Goal: Book appointment/travel/reservation

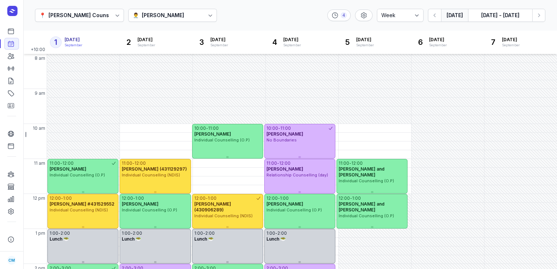
select select "week"
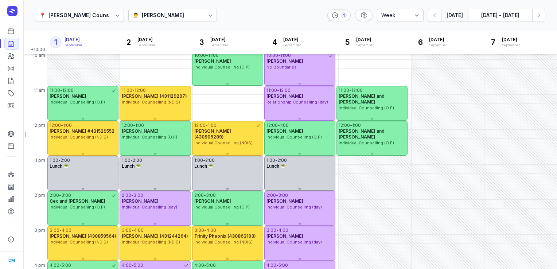
click at [454, 14] on button "[DATE]" at bounding box center [454, 15] width 27 height 13
click at [538, 15] on icon "button" at bounding box center [538, 15] width 7 height 7
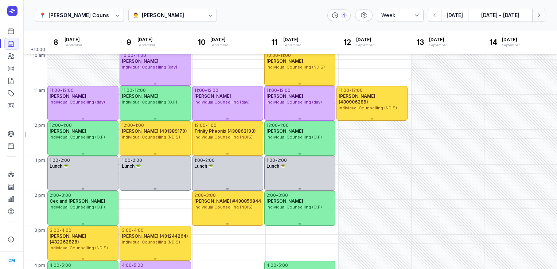
click at [538, 15] on icon "button" at bounding box center [538, 15] width 7 height 7
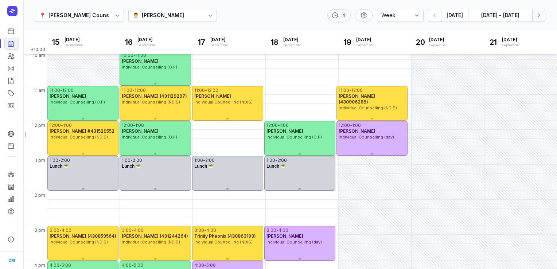
click at [538, 15] on icon "button" at bounding box center [538, 15] width 7 height 7
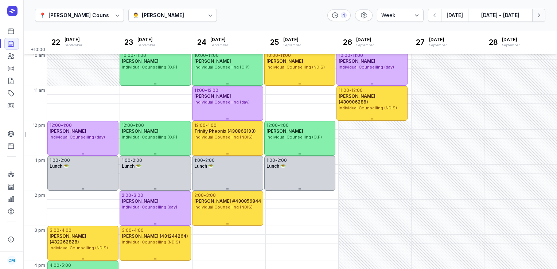
click at [538, 15] on icon "button" at bounding box center [538, 15] width 7 height 7
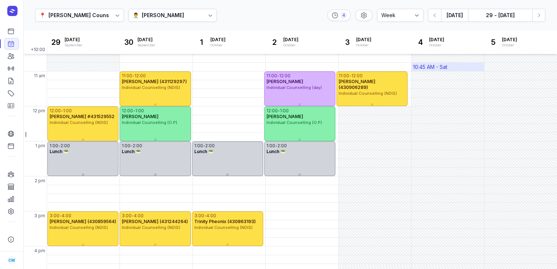
scroll to position [82, 0]
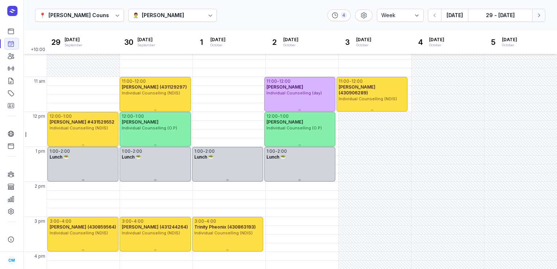
click at [537, 17] on icon "button" at bounding box center [538, 15] width 7 height 7
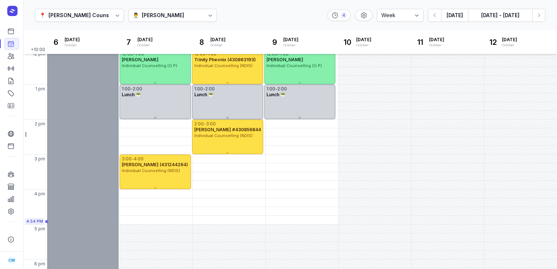
scroll to position [148, 0]
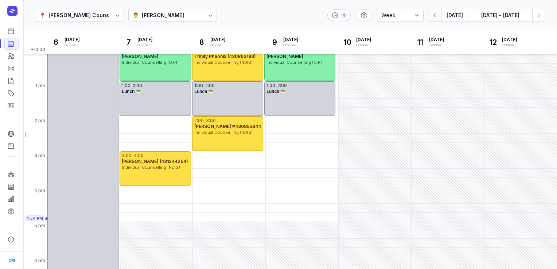
click at [437, 18] on icon "button" at bounding box center [434, 15] width 7 height 7
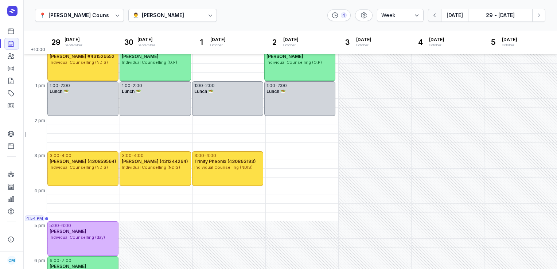
click at [437, 18] on icon "button" at bounding box center [434, 15] width 7 height 7
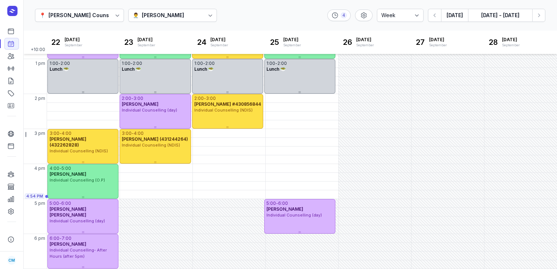
scroll to position [175, 0]
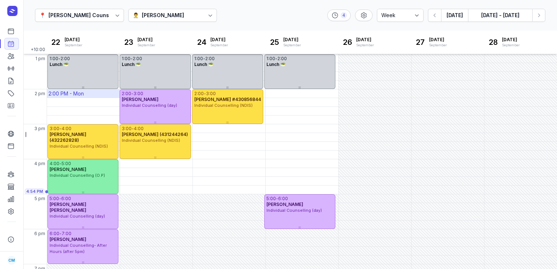
click at [90, 90] on div "2:00 PM - Mon" at bounding box center [83, 93] width 73 height 8
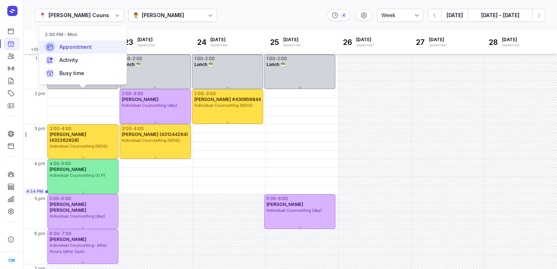
click at [86, 42] on div "Appointment" at bounding box center [83, 46] width 88 height 13
select select
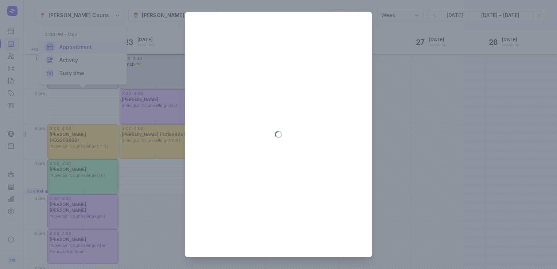
type input "[DATE]"
select select "14:00"
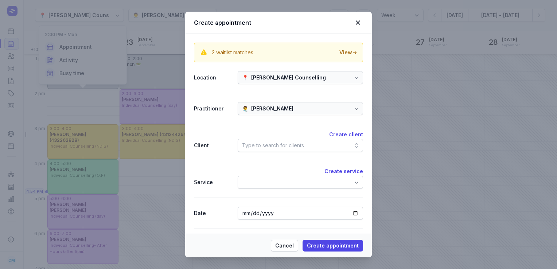
click at [259, 146] on div "Type to search for clients" at bounding box center [273, 145] width 62 height 9
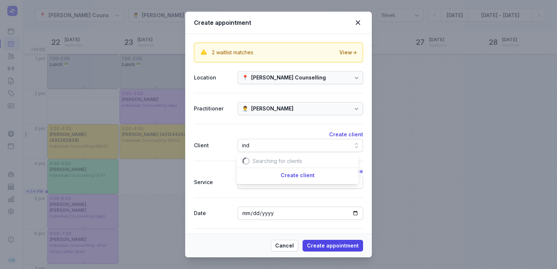
scroll to position [0, 8]
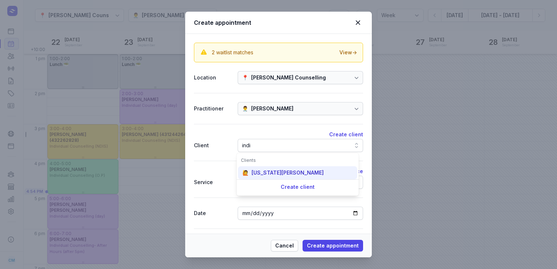
type input "indi"
click at [266, 173] on div "[US_STATE][PERSON_NAME]" at bounding box center [288, 172] width 72 height 7
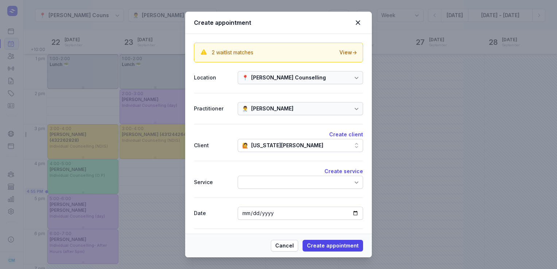
click at [267, 183] on div at bounding box center [300, 182] width 125 height 13
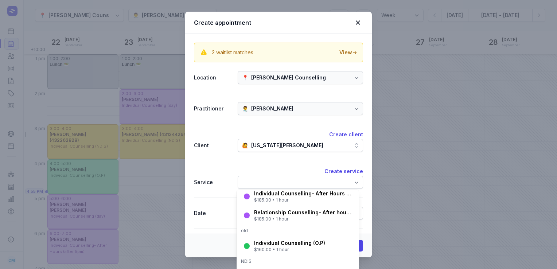
scroll to position [90, 0]
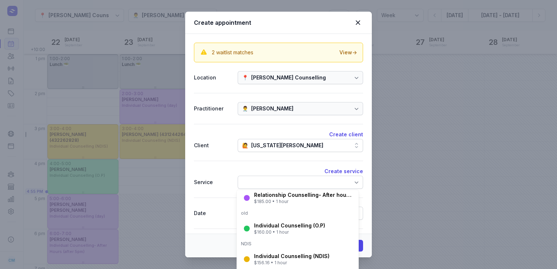
select select "15:00"
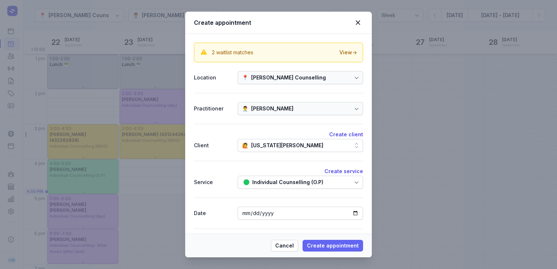
click at [344, 242] on span "Create appointment" at bounding box center [333, 245] width 52 height 9
select select
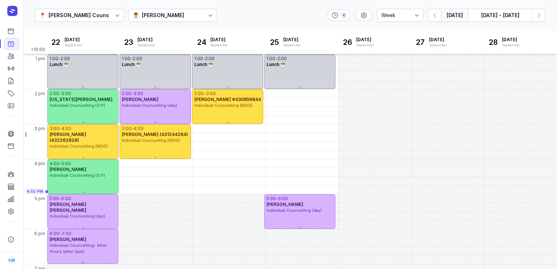
click at [453, 13] on button "[DATE]" at bounding box center [454, 15] width 27 height 13
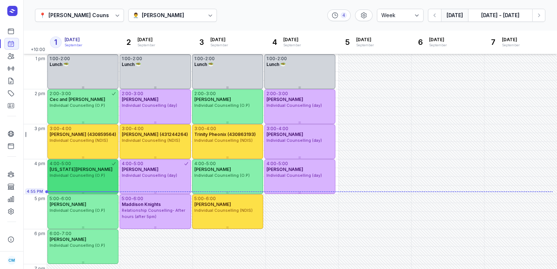
click at [79, 174] on span "Individual Counselling (O.P)" at bounding box center [77, 175] width 55 height 5
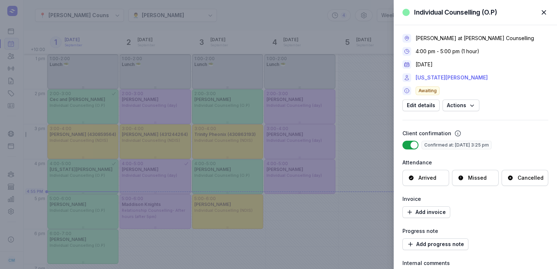
click at [443, 78] on link "[US_STATE][PERSON_NAME]" at bounding box center [452, 77] width 72 height 9
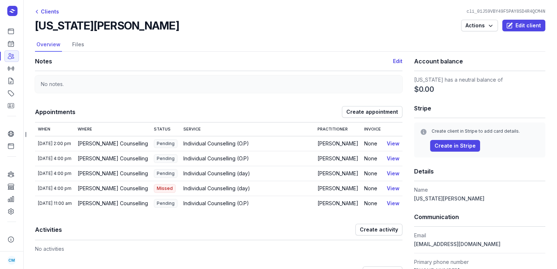
scroll to position [1, 0]
click at [9, 47] on icon at bounding box center [10, 43] width 5 height 5
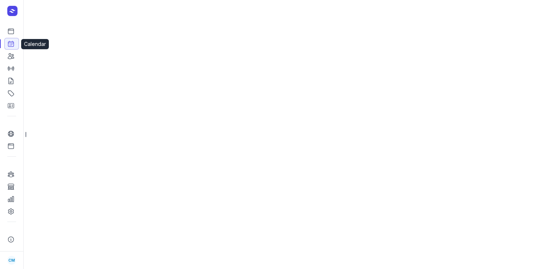
select select "week"
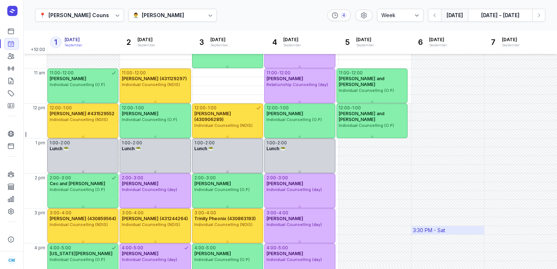
scroll to position [89, 0]
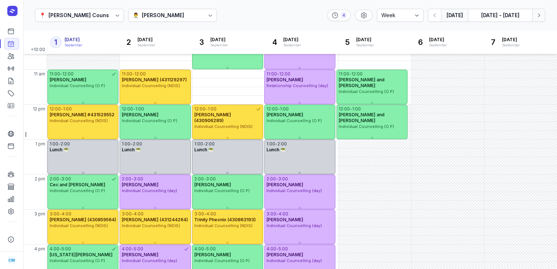
click at [540, 16] on icon "button" at bounding box center [538, 15] width 7 height 7
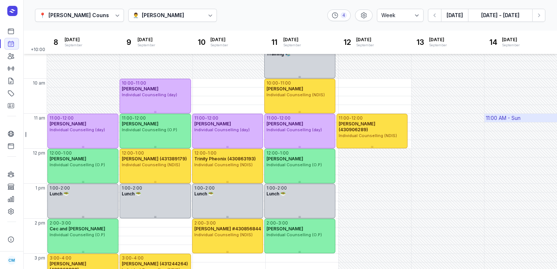
scroll to position [38, 0]
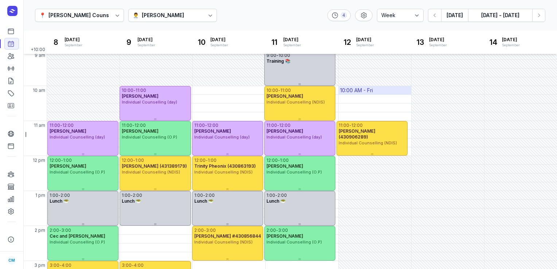
click at [380, 91] on div "10:00 AM - Fri" at bounding box center [375, 90] width 73 height 8
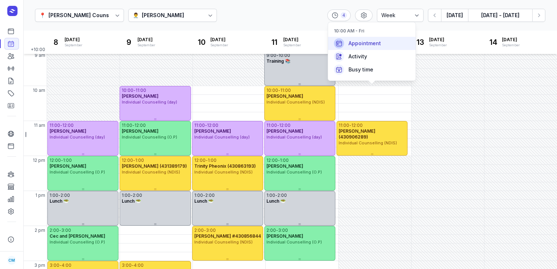
click at [379, 42] on span "Appointment" at bounding box center [365, 43] width 32 height 7
select select
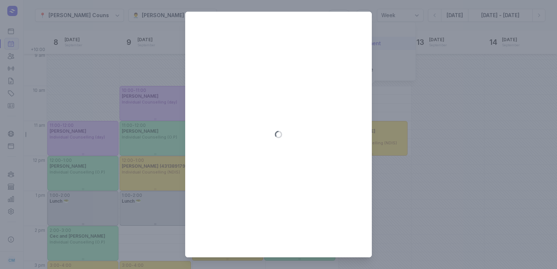
type input "[DATE]"
select select "10:00"
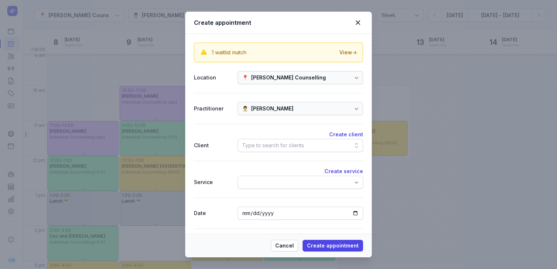
click at [272, 147] on div "Type to search for clients" at bounding box center [273, 145] width 62 height 9
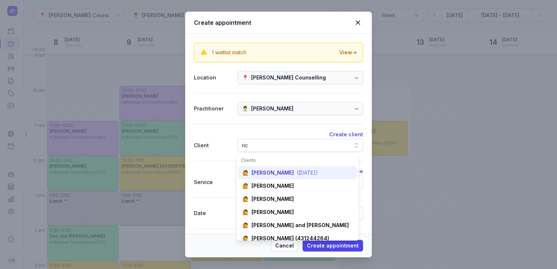
type input "ric"
click at [271, 206] on div "🙋 [PERSON_NAME] ([DATE])" at bounding box center [297, 212] width 119 height 13
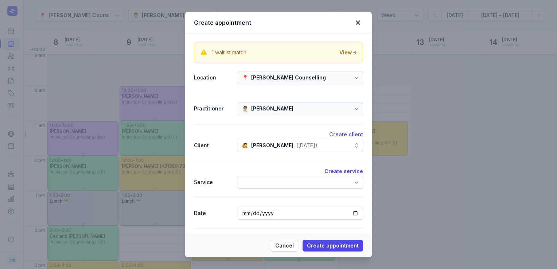
click at [270, 185] on div at bounding box center [300, 182] width 125 height 13
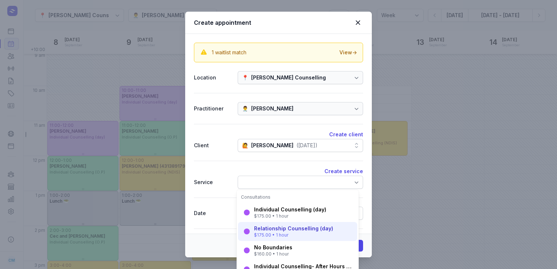
click at [272, 227] on div "Relationship Counselling (day)" at bounding box center [293, 228] width 79 height 7
select select "11:00"
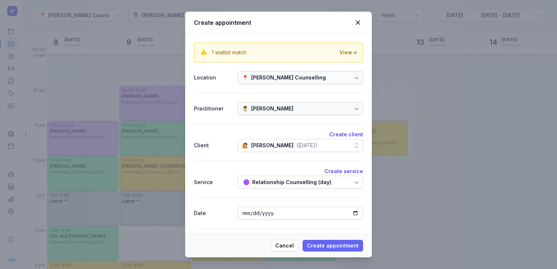
click at [342, 244] on span "Create appointment" at bounding box center [333, 245] width 52 height 9
select select
